Goal: Information Seeking & Learning: Check status

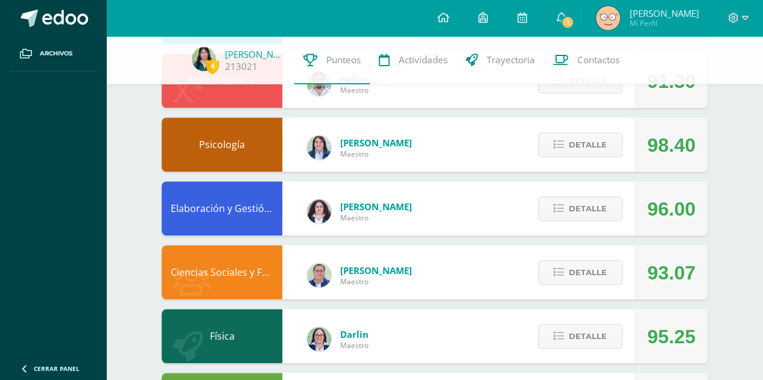
scroll to position [441, 0]
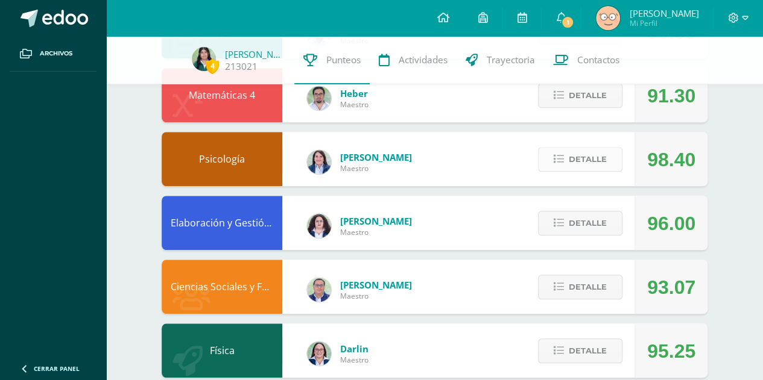
click at [571, 167] on span "Detalle" at bounding box center [587, 159] width 38 height 22
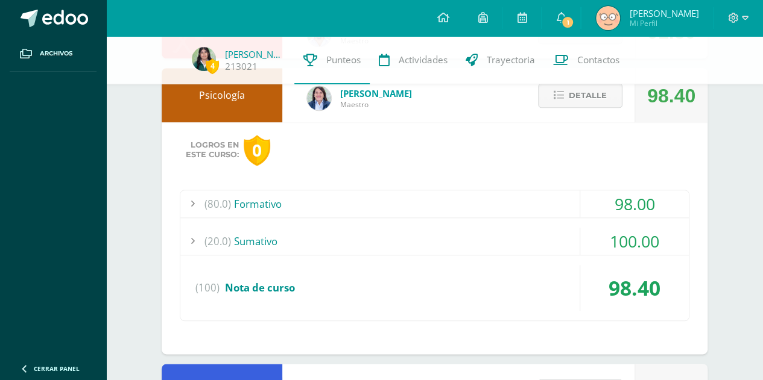
click at [518, 213] on div "(80.0) Formativo" at bounding box center [434, 203] width 508 height 27
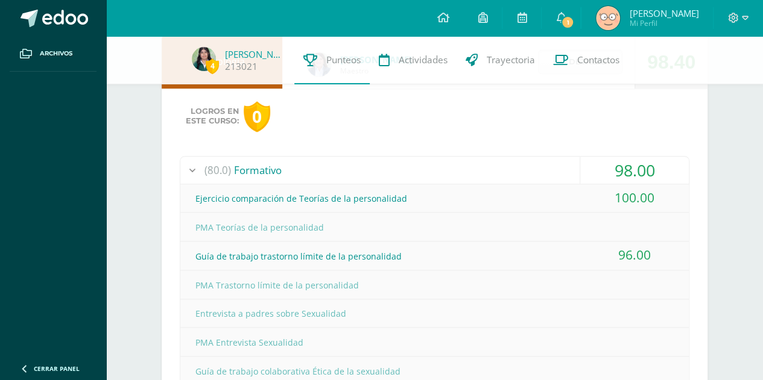
scroll to position [537, 0]
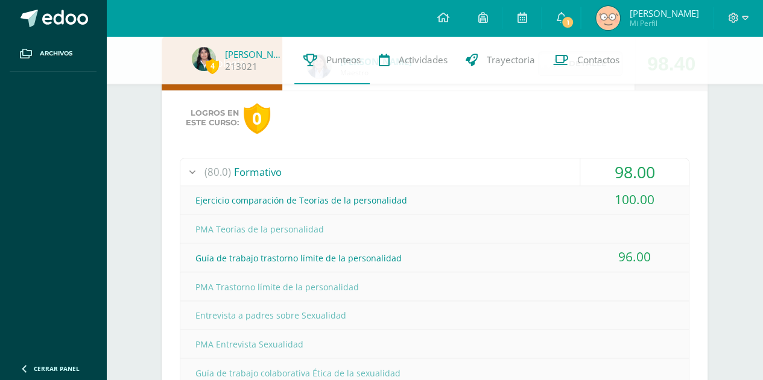
click at [373, 171] on div "(80.0) Formativo" at bounding box center [434, 172] width 508 height 27
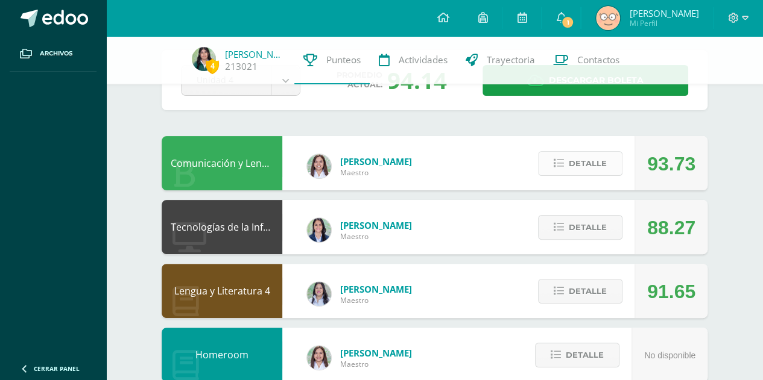
scroll to position [0, 0]
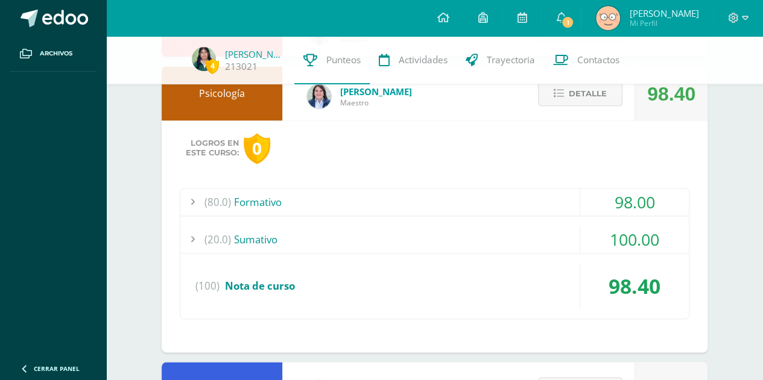
click at [498, 209] on div "(80.0) Formativo" at bounding box center [434, 202] width 508 height 27
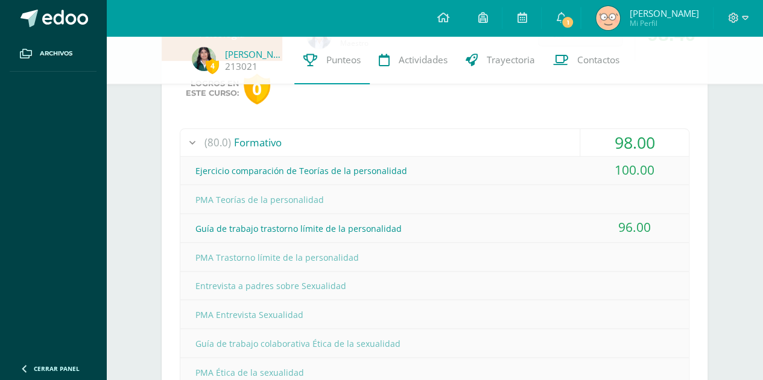
scroll to position [538, 0]
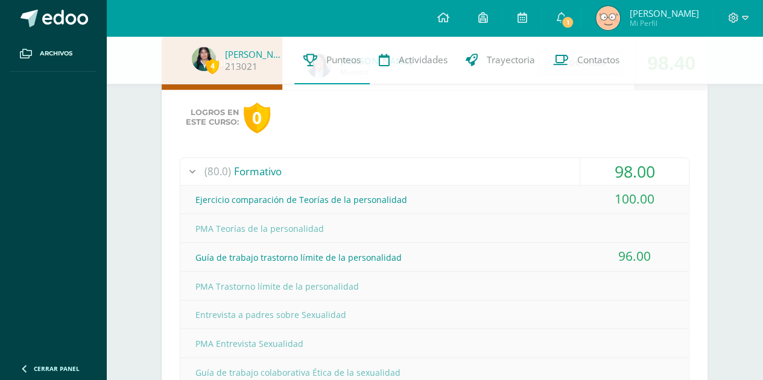
click at [553, 181] on div "(80.0) Formativo" at bounding box center [434, 171] width 508 height 27
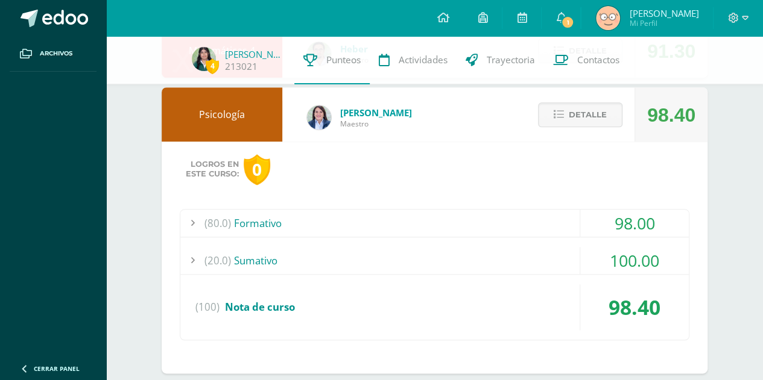
scroll to position [480, 0]
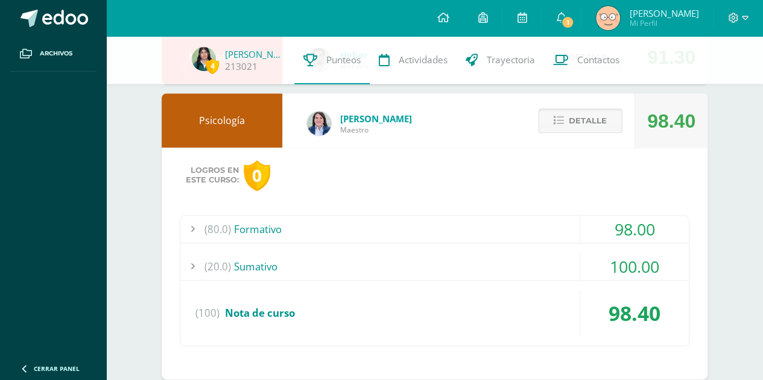
click at [578, 119] on span "Detalle" at bounding box center [587, 121] width 38 height 22
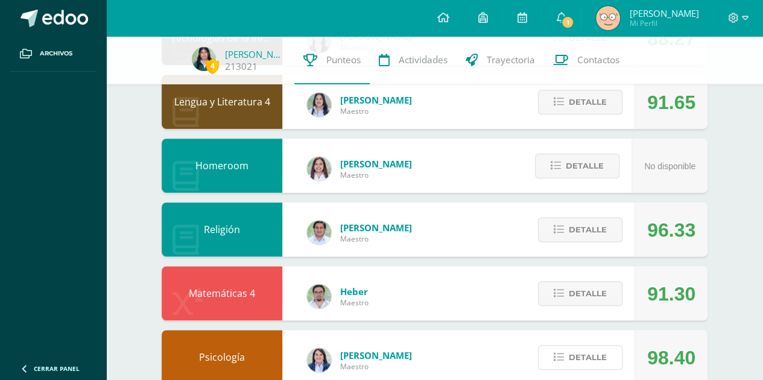
scroll to position [176, 0]
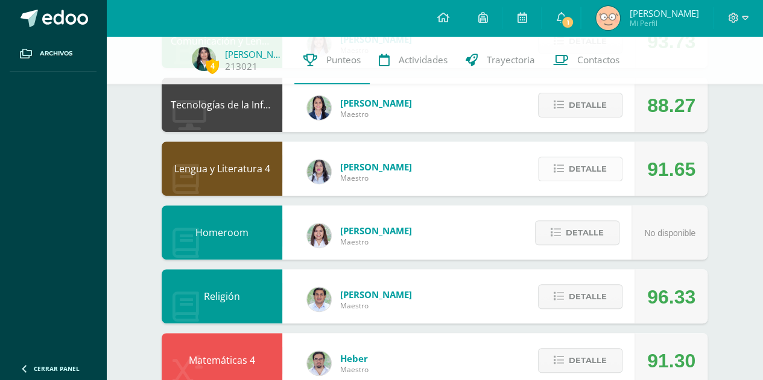
click at [571, 166] on span "Detalle" at bounding box center [587, 169] width 38 height 22
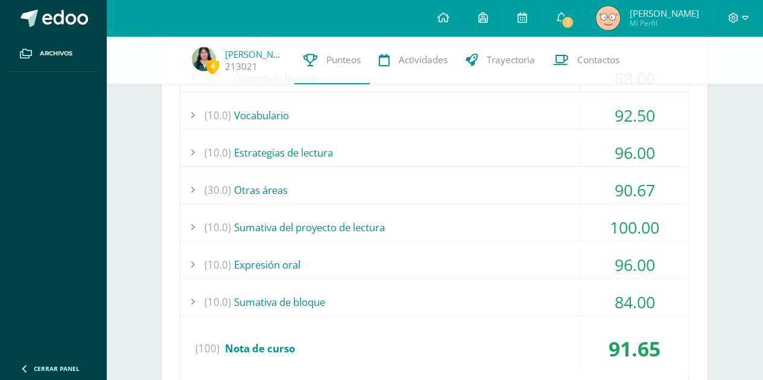
scroll to position [378, 0]
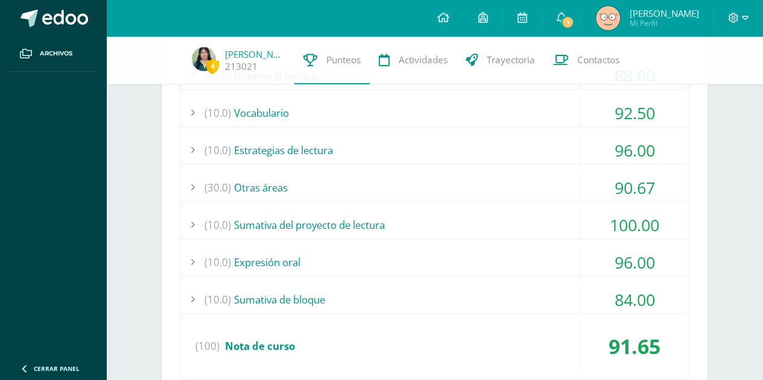
click at [489, 188] on div "(30.0) Otras áreas" at bounding box center [434, 187] width 508 height 27
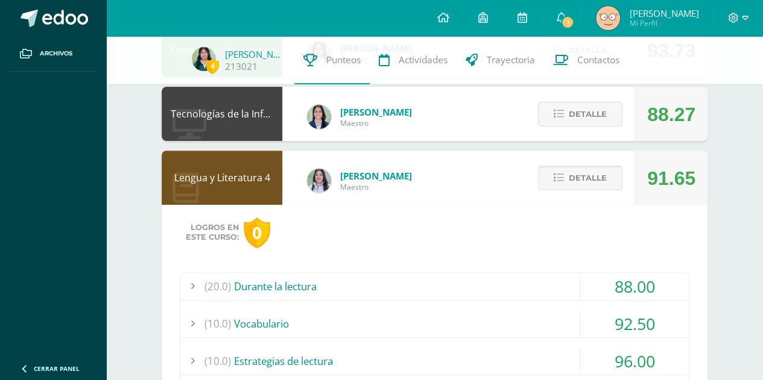
scroll to position [165, 0]
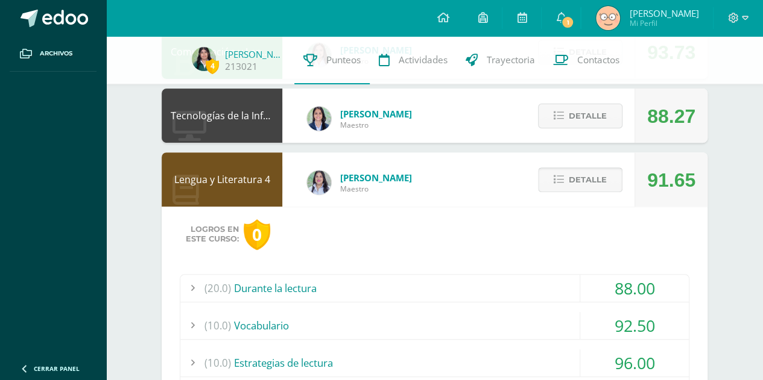
click at [568, 177] on button "Detalle" at bounding box center [580, 180] width 84 height 25
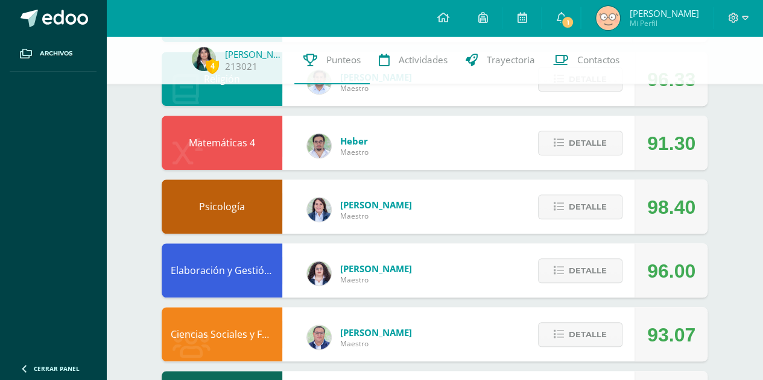
scroll to position [398, 0]
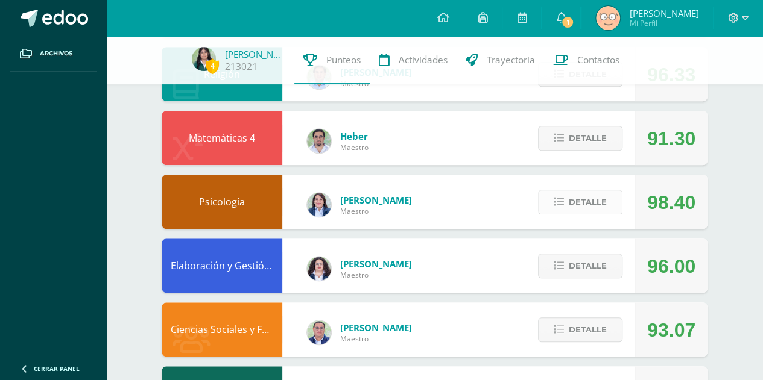
drag, startPoint x: 559, startPoint y: 187, endPoint x: 580, endPoint y: 201, distance: 24.7
click at [580, 201] on div "Detalle" at bounding box center [577, 202] width 115 height 54
click at [580, 201] on span "Detalle" at bounding box center [587, 202] width 38 height 22
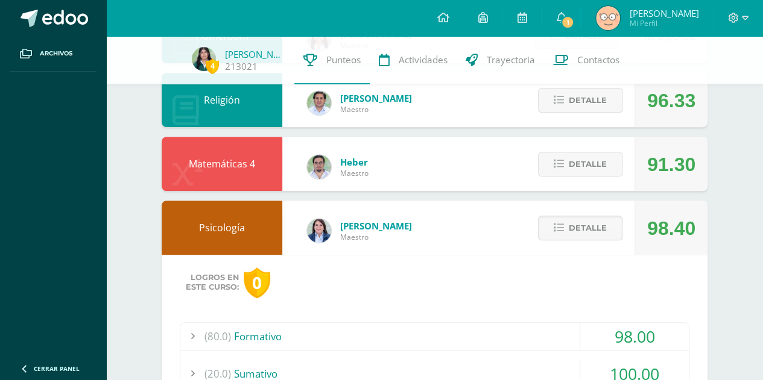
scroll to position [346, 0]
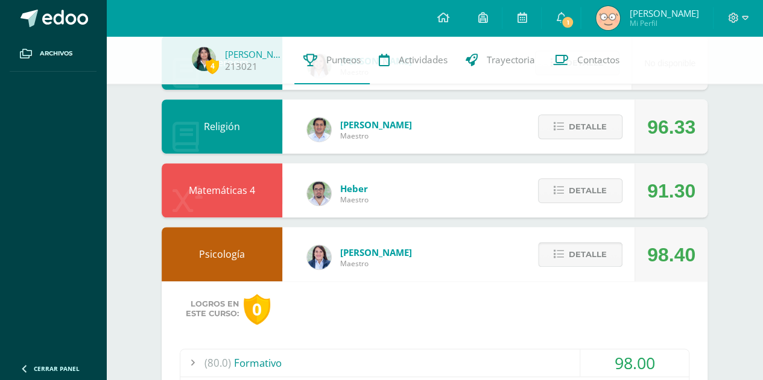
click at [602, 260] on span "Detalle" at bounding box center [587, 255] width 38 height 22
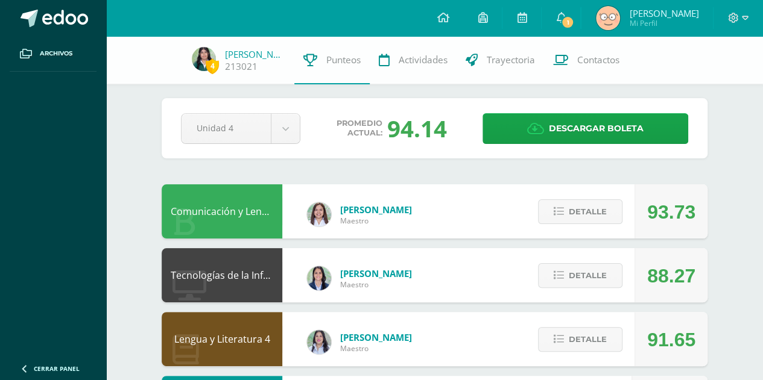
scroll to position [5, 0]
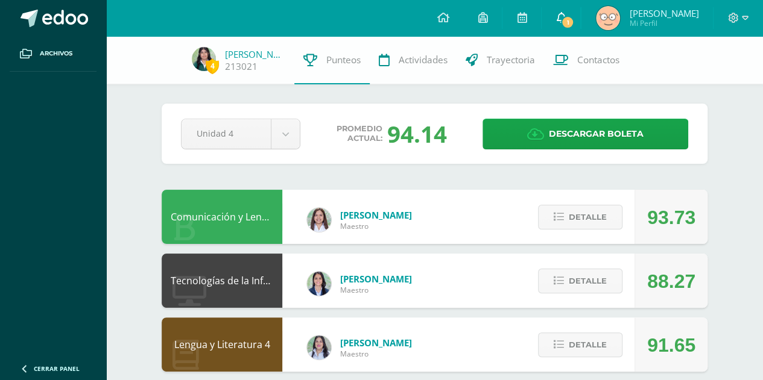
click at [565, 14] on icon at bounding box center [561, 17] width 10 height 11
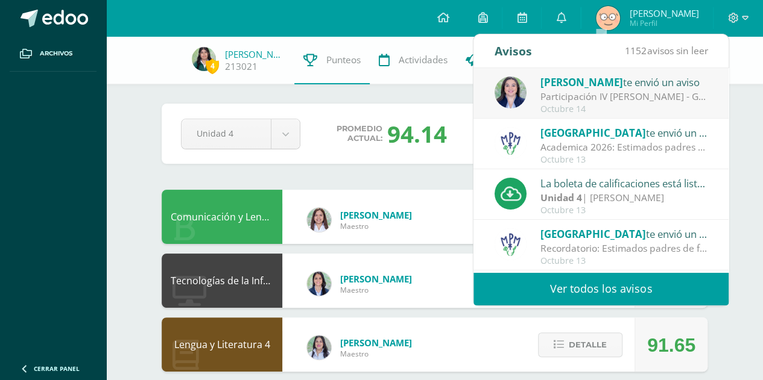
click at [600, 111] on div "Octubre 14" at bounding box center [624, 109] width 168 height 10
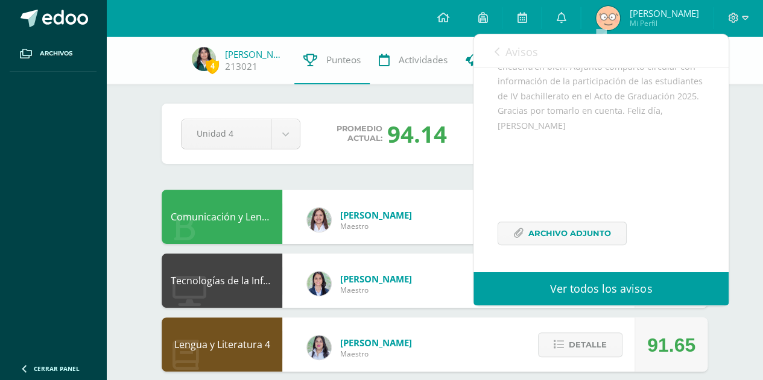
scroll to position [161, 0]
click at [570, 236] on span "Archivo Adjunto" at bounding box center [569, 233] width 83 height 22
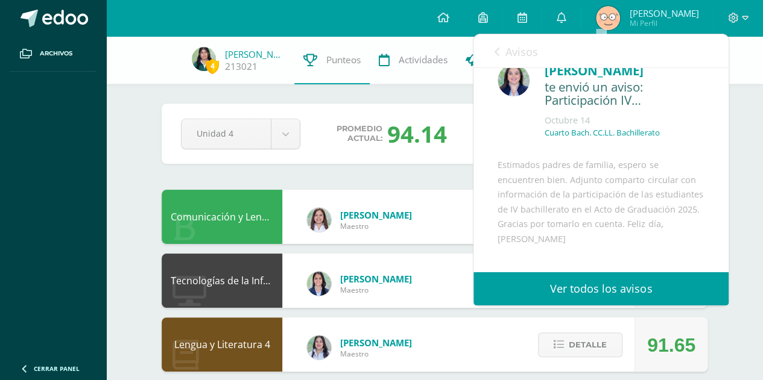
scroll to position [16, 0]
